Goal: Task Accomplishment & Management: Manage account settings

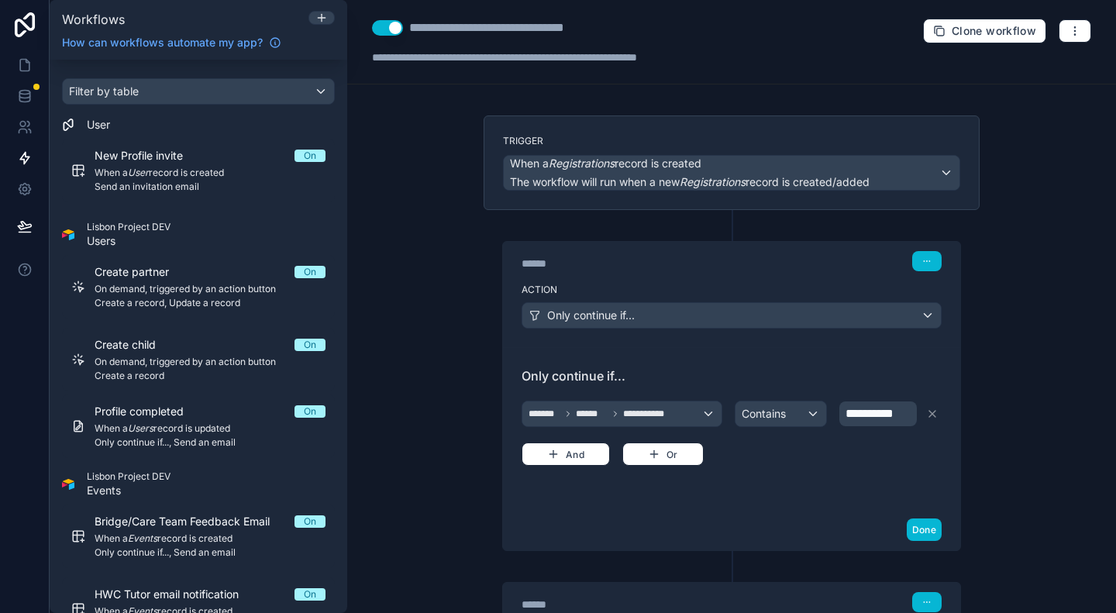
scroll to position [386, 0]
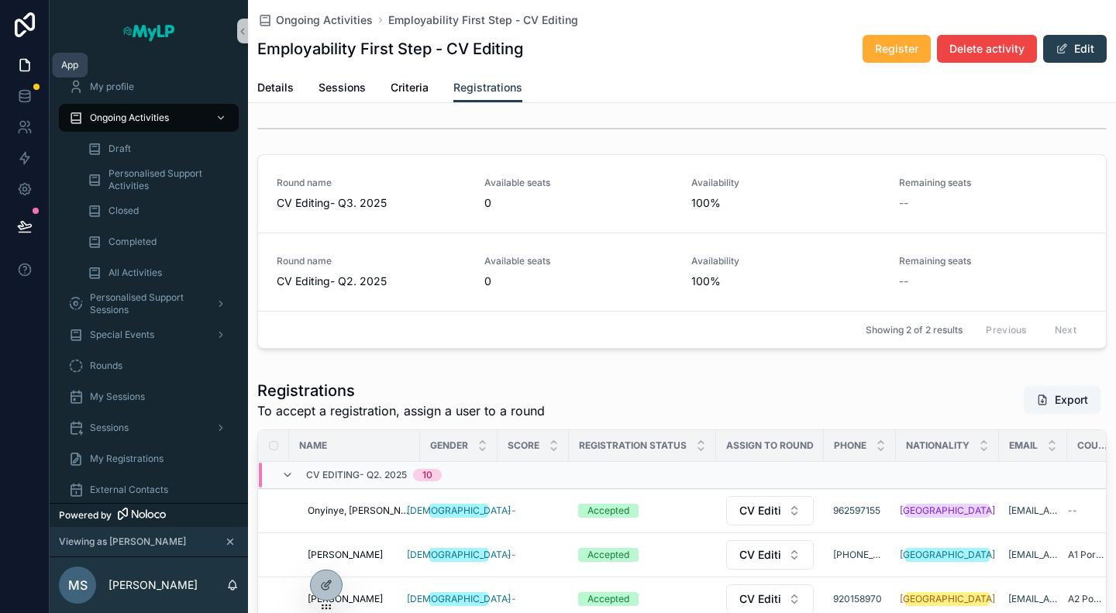
click at [18, 55] on link at bounding box center [24, 65] width 49 height 31
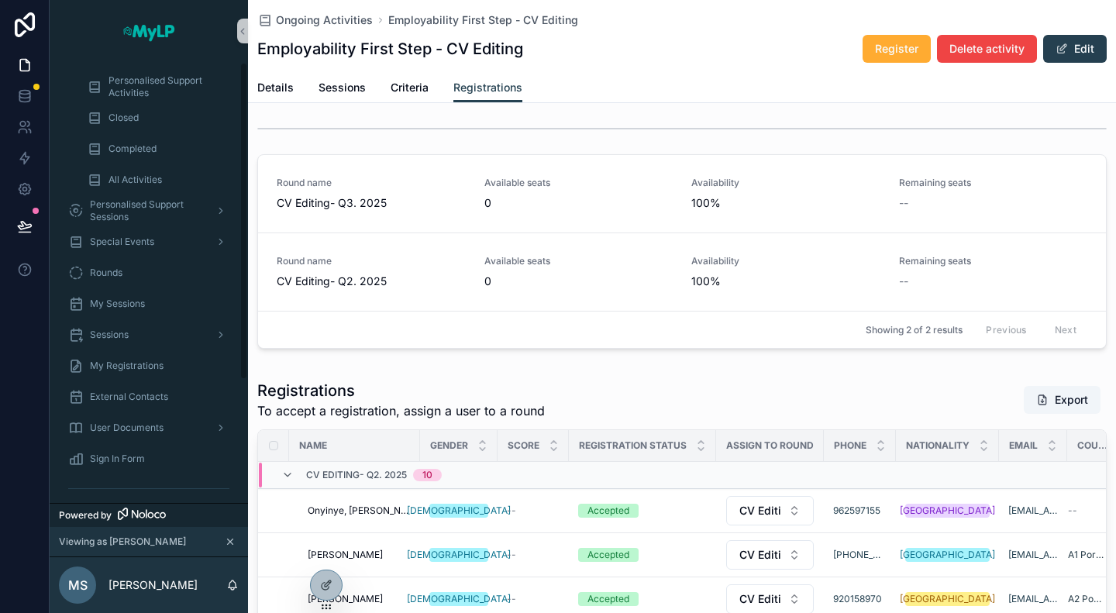
scroll to position [172, 0]
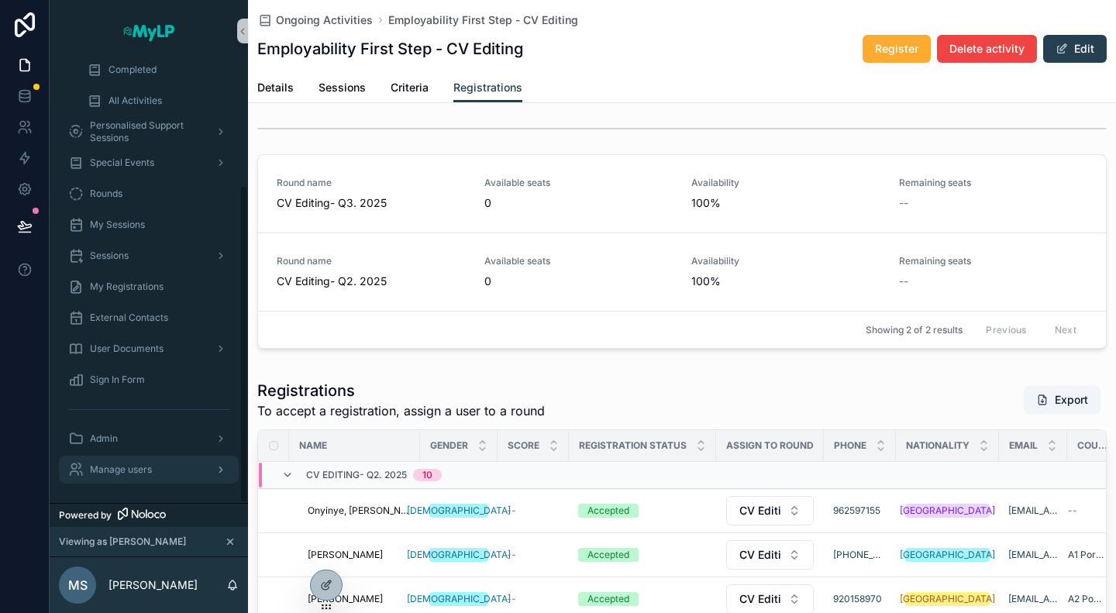
click at [143, 464] on span "Manage users" at bounding box center [121, 470] width 62 height 12
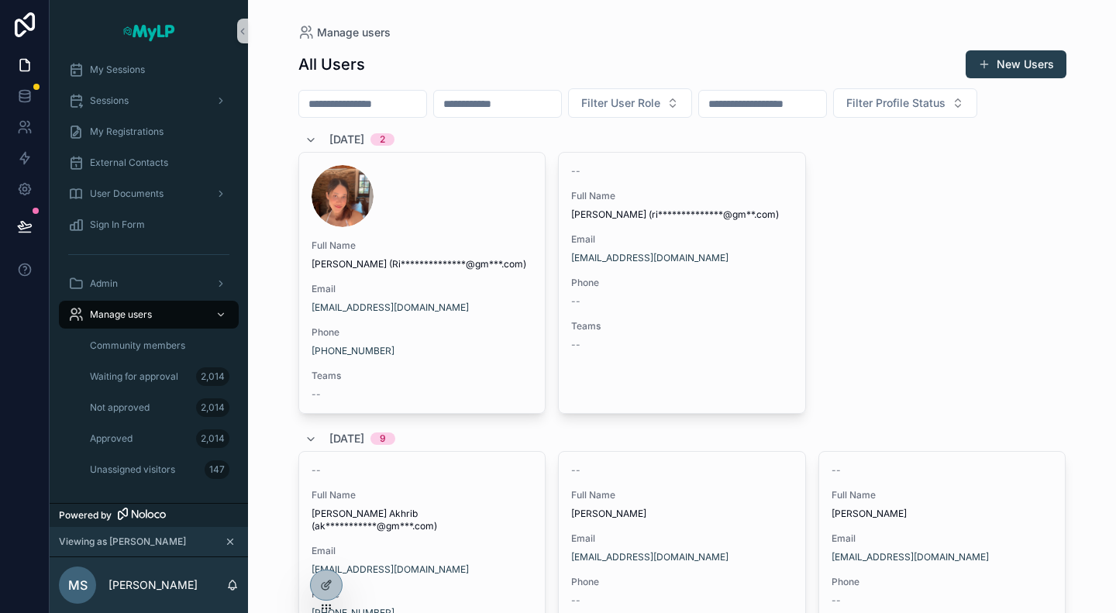
click at [416, 98] on input "scrollable content" at bounding box center [362, 104] width 127 height 22
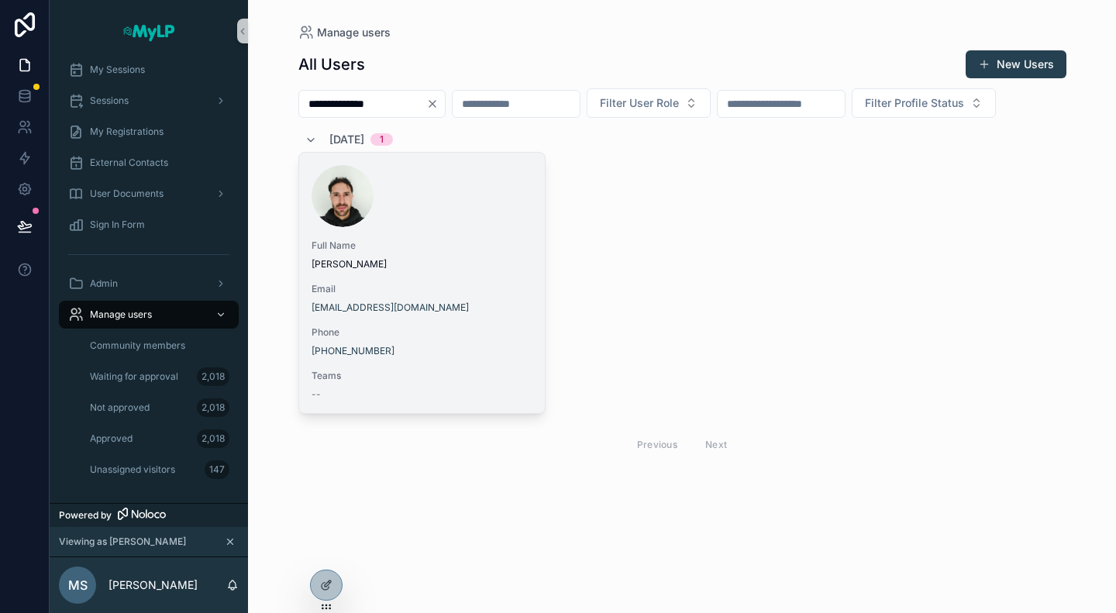
type input "**********"
click at [420, 227] on div "scrollable content" at bounding box center [423, 196] width 222 height 62
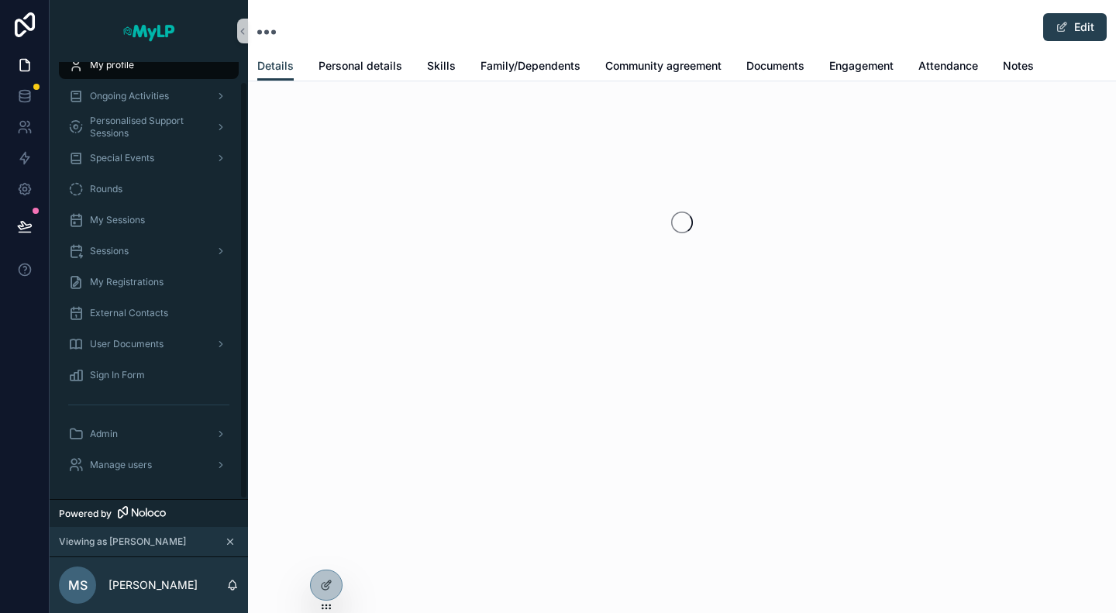
scroll to position [21, 0]
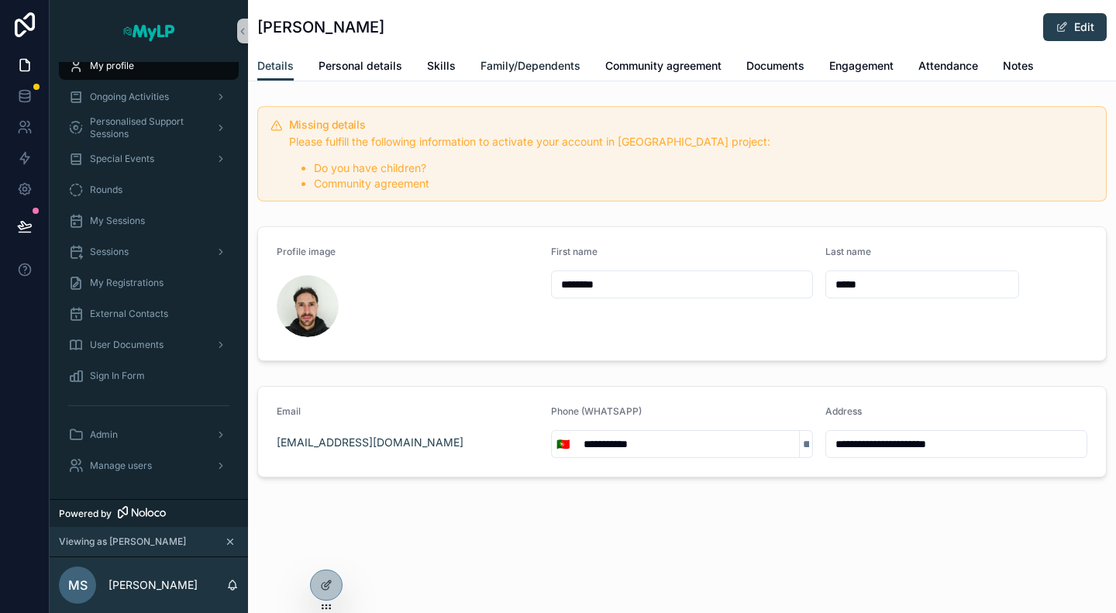
click at [555, 58] on span "Family/Dependents" at bounding box center [531, 66] width 100 height 16
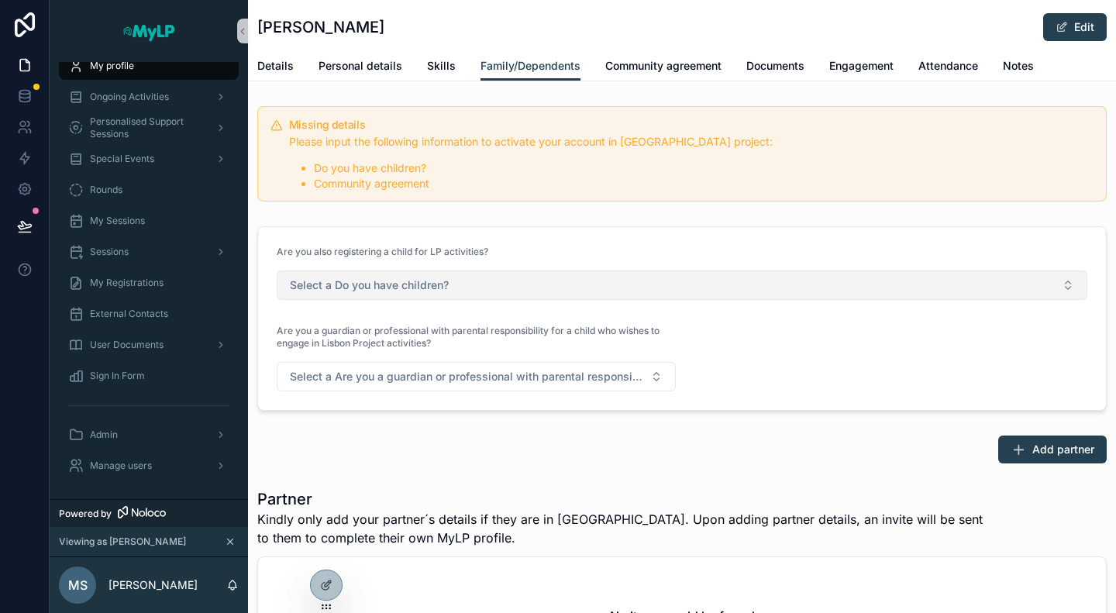
click at [524, 290] on button "Select a Do you have children?" at bounding box center [682, 285] width 811 height 29
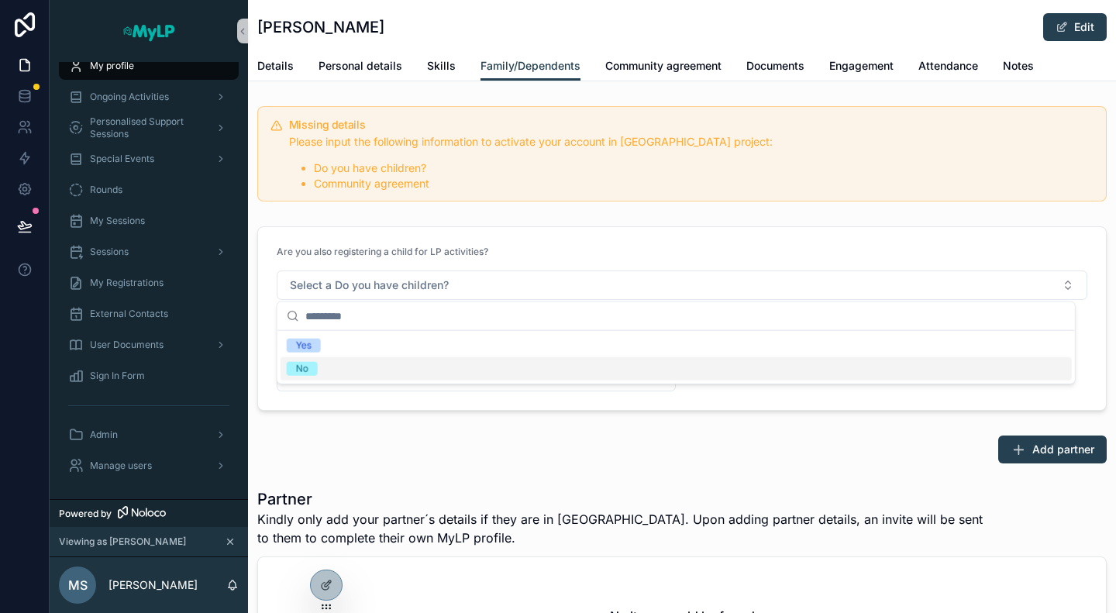
click at [371, 379] on div "No" at bounding box center [676, 368] width 791 height 23
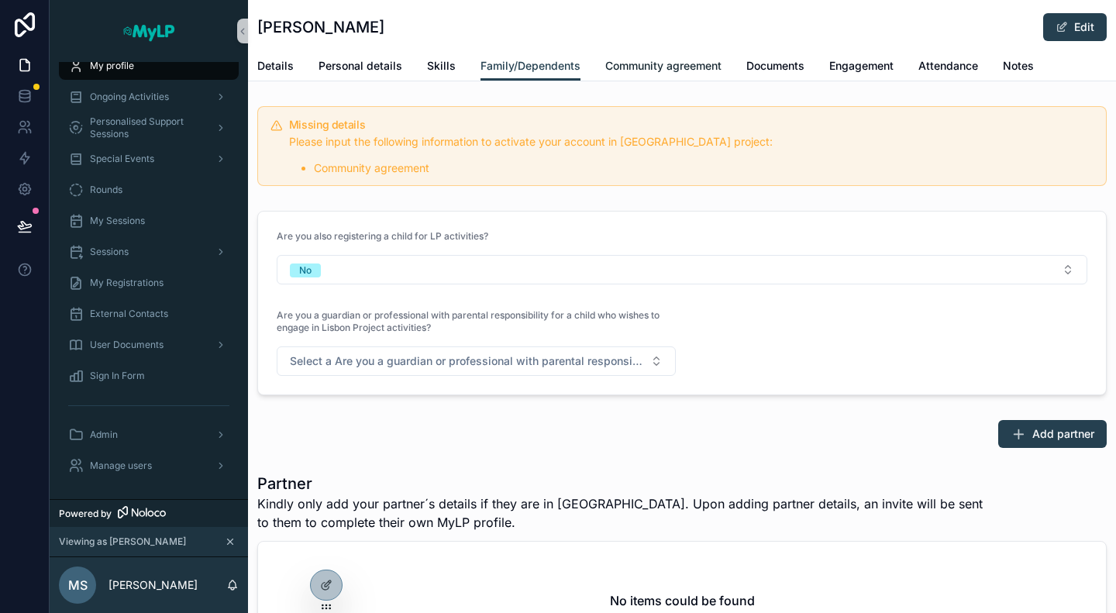
click at [625, 61] on span "Community agreement" at bounding box center [663, 66] width 116 height 16
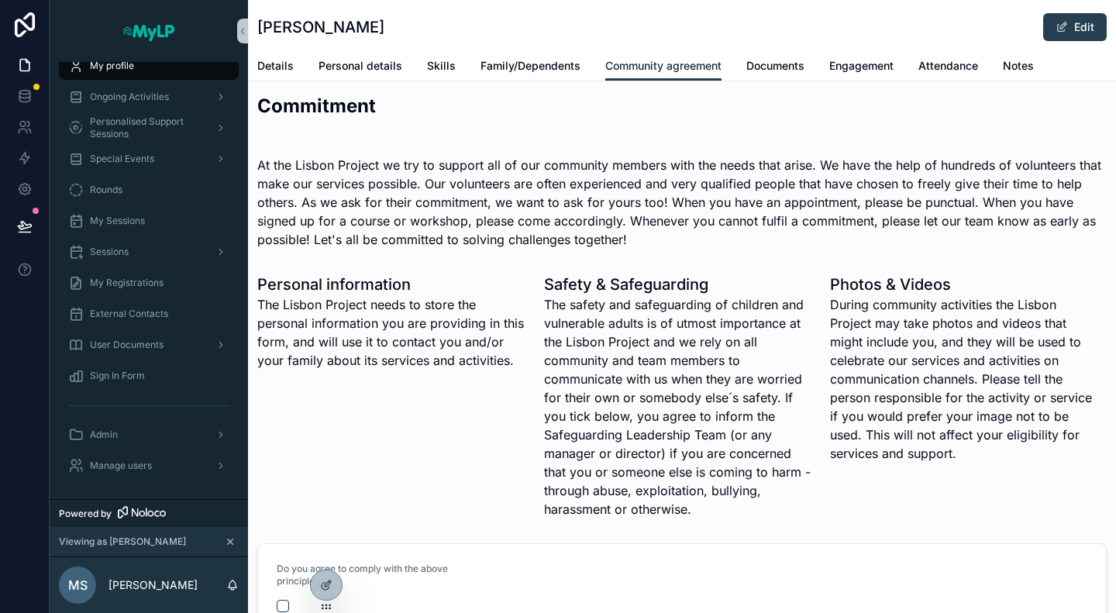
scroll to position [665, 0]
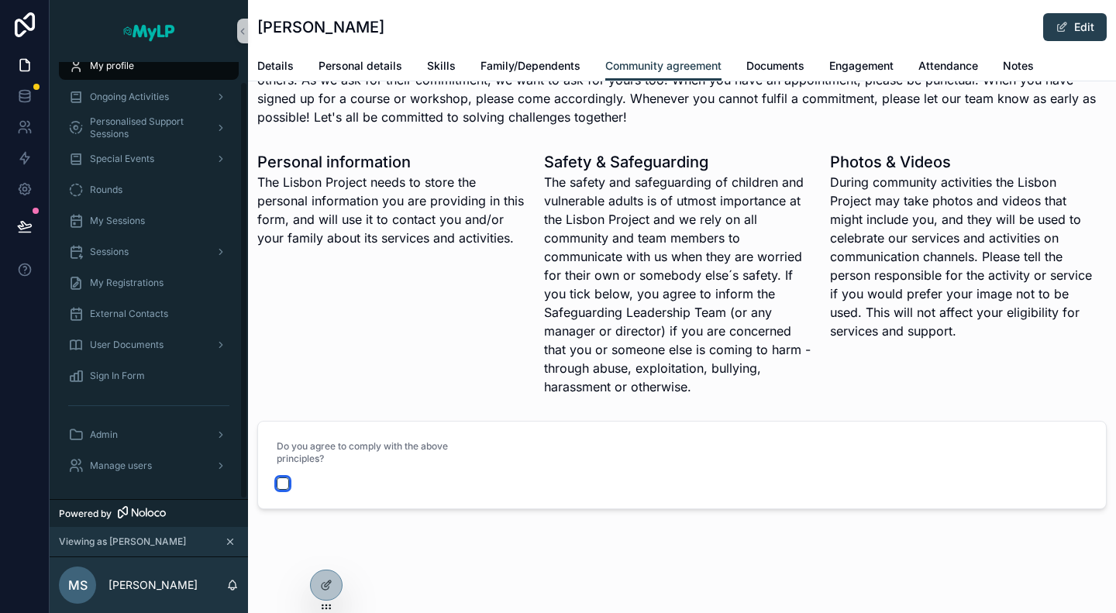
click at [281, 485] on button "scrollable content" at bounding box center [283, 483] width 12 height 12
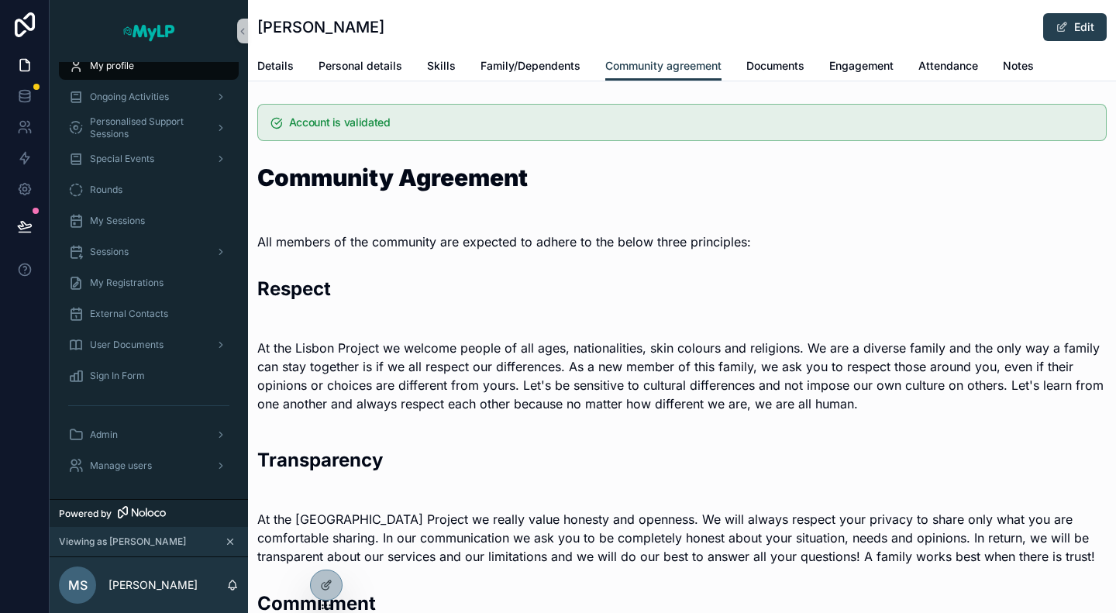
scroll to position [0, 0]
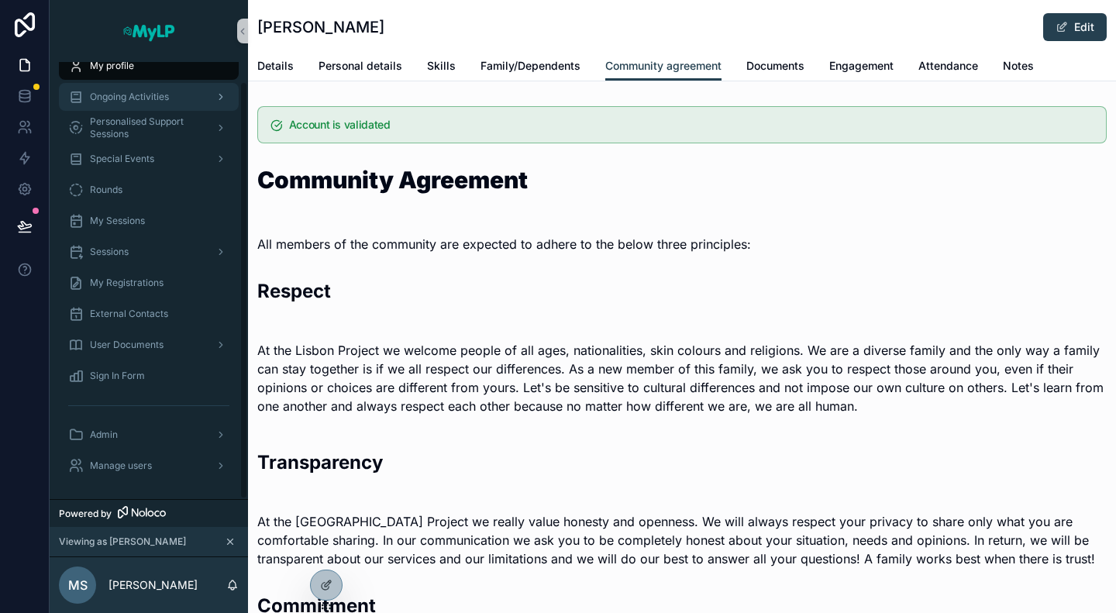
click at [149, 95] on span "Ongoing Activities" at bounding box center [129, 97] width 79 height 12
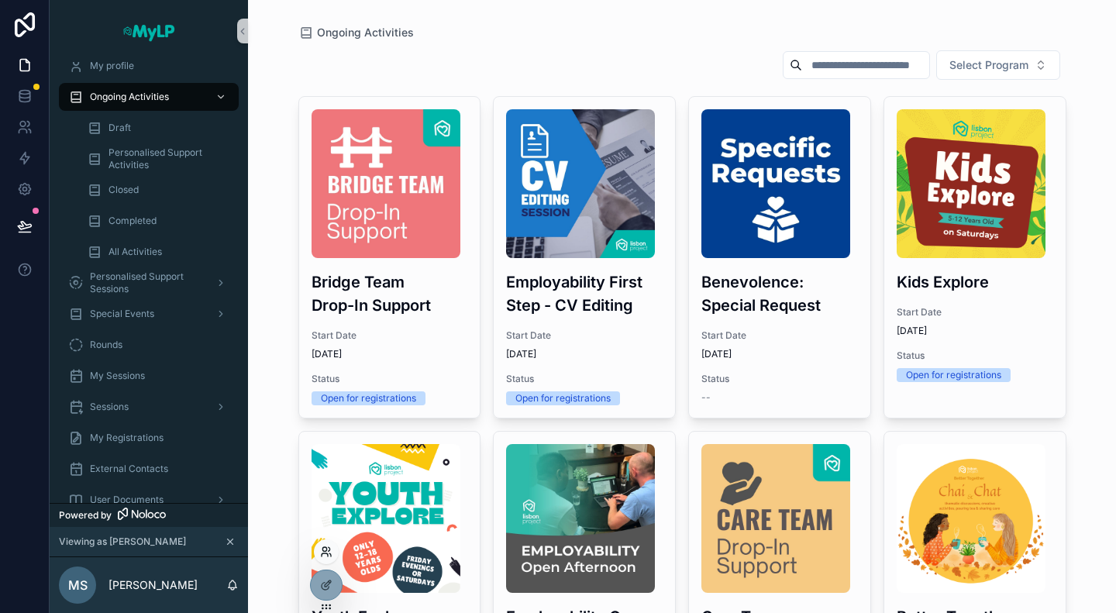
click at [328, 553] on icon at bounding box center [326, 552] width 12 height 12
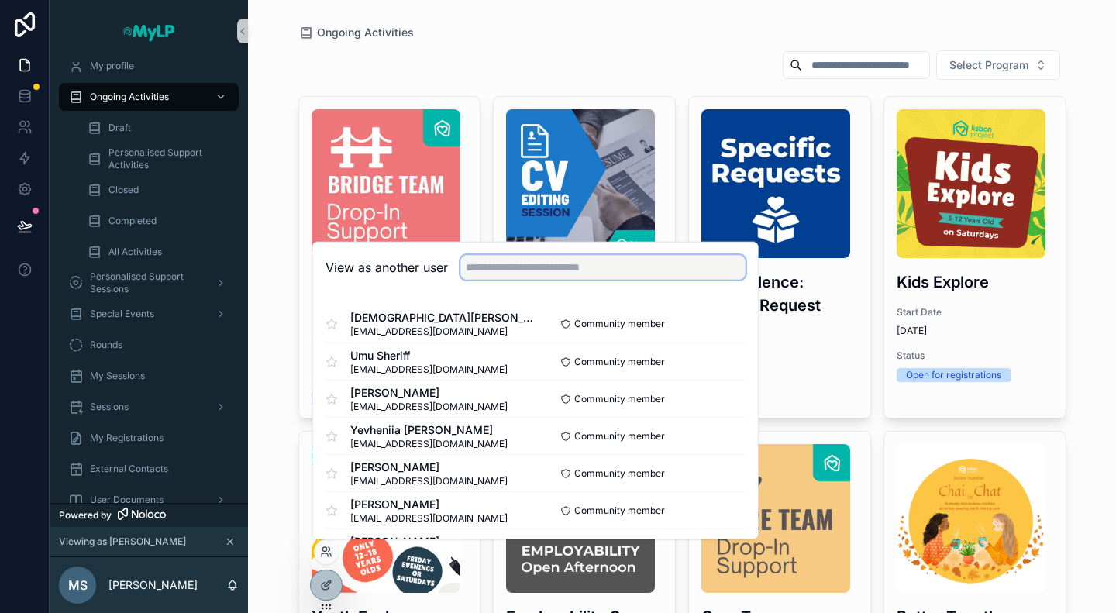
click at [491, 271] on input "text" at bounding box center [602, 267] width 285 height 25
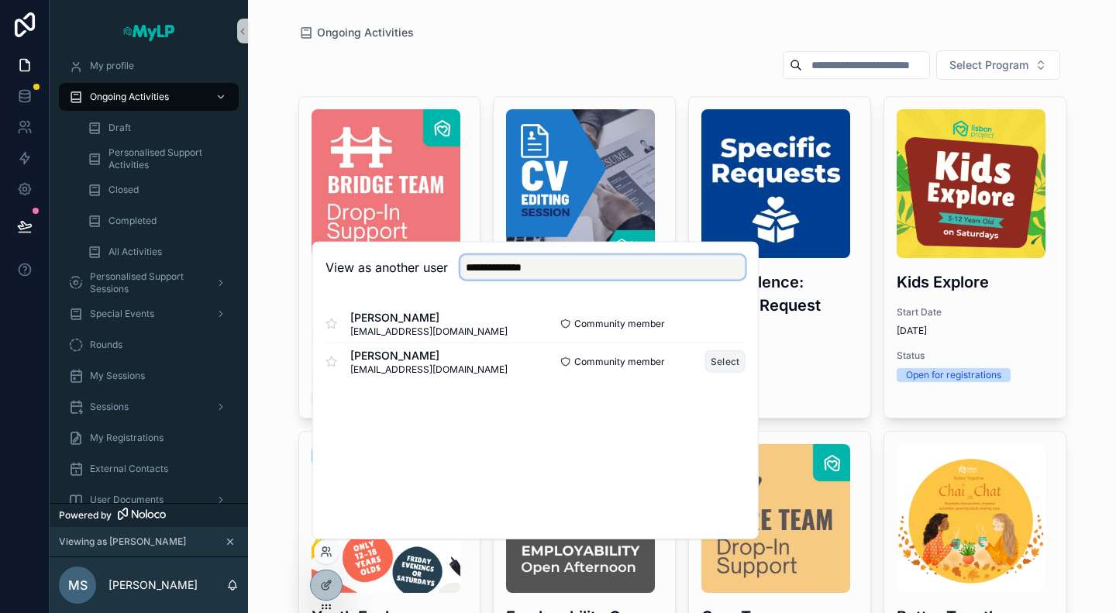
type input "**********"
click at [724, 362] on button "Select" at bounding box center [725, 361] width 40 height 22
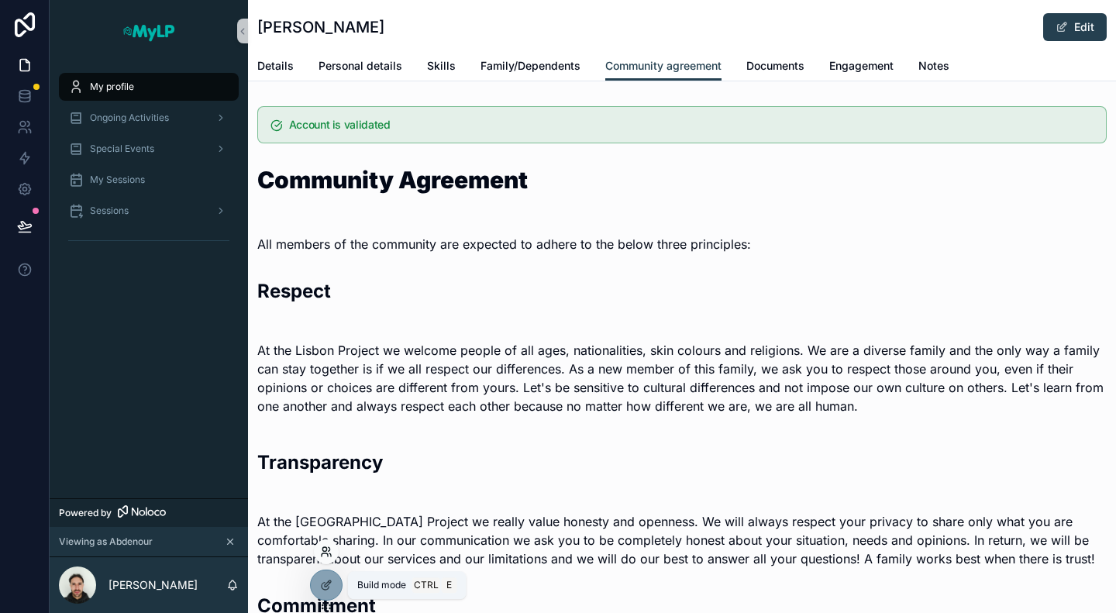
click at [326, 557] on icon at bounding box center [326, 552] width 12 height 12
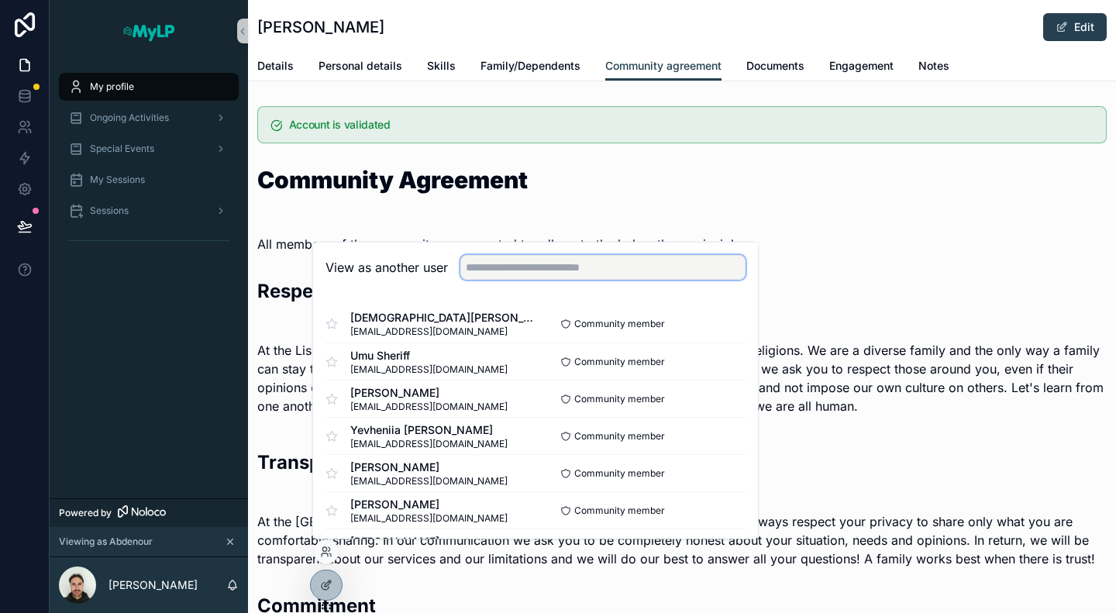
click at [515, 269] on input "text" at bounding box center [602, 267] width 285 height 25
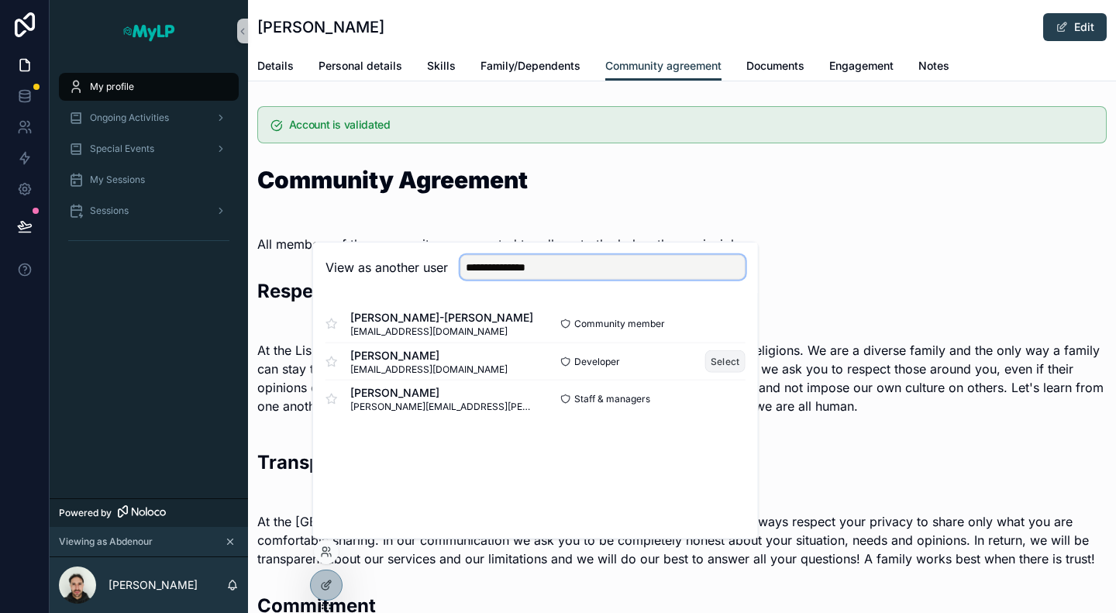
type input "**********"
click at [729, 364] on button "Select" at bounding box center [725, 361] width 40 height 22
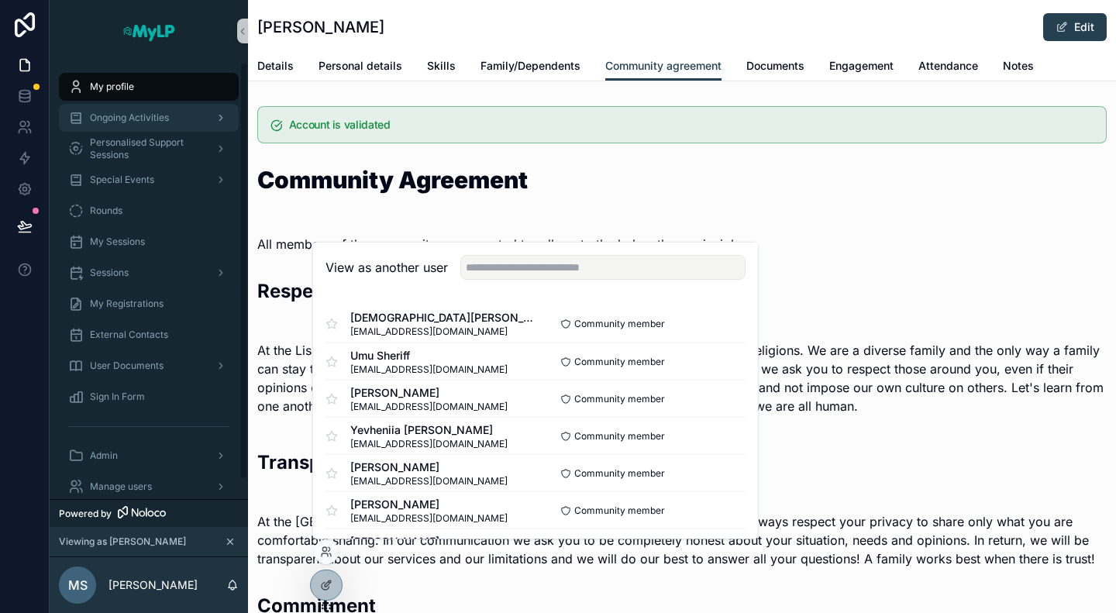
click at [146, 120] on span "Ongoing Activities" at bounding box center [129, 118] width 79 height 12
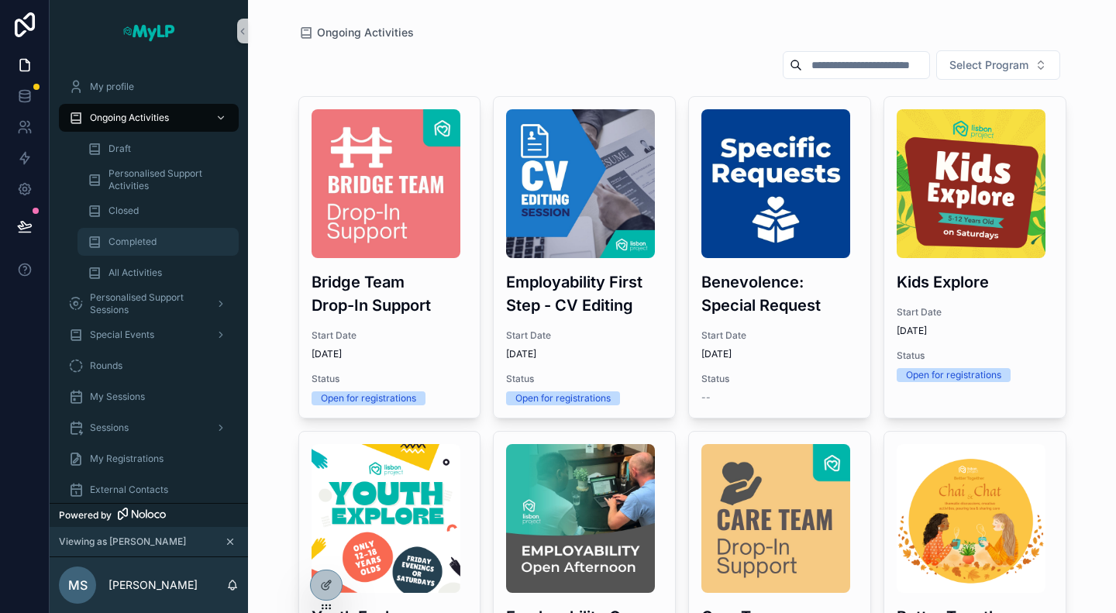
click at [147, 249] on div "Completed" at bounding box center [158, 241] width 143 height 25
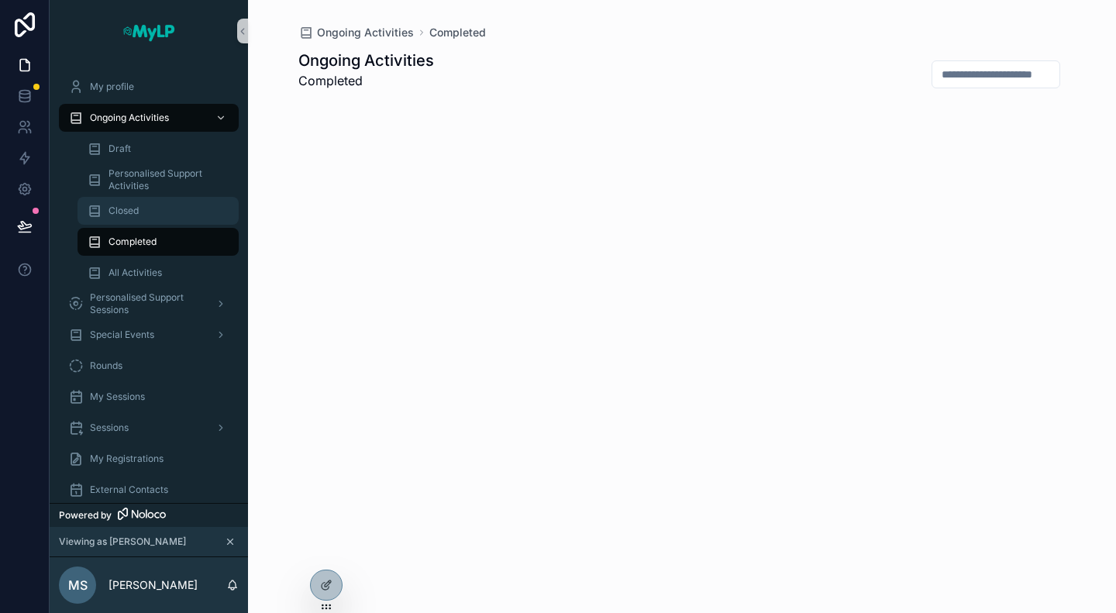
click at [147, 215] on div "Closed" at bounding box center [158, 210] width 143 height 25
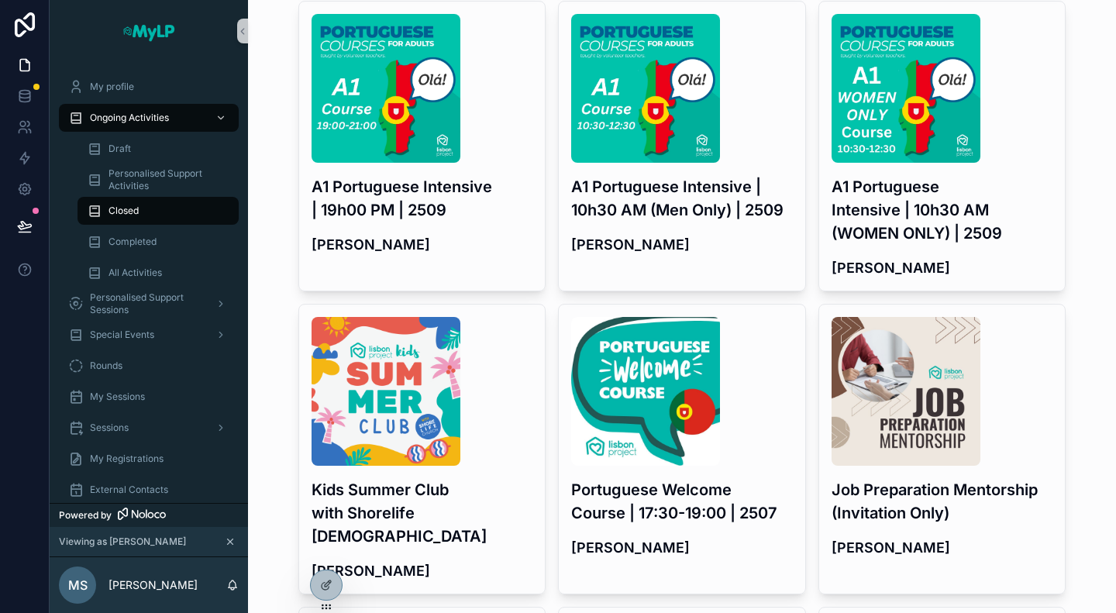
scroll to position [543, 0]
